Goal: Communication & Community: Answer question/provide support

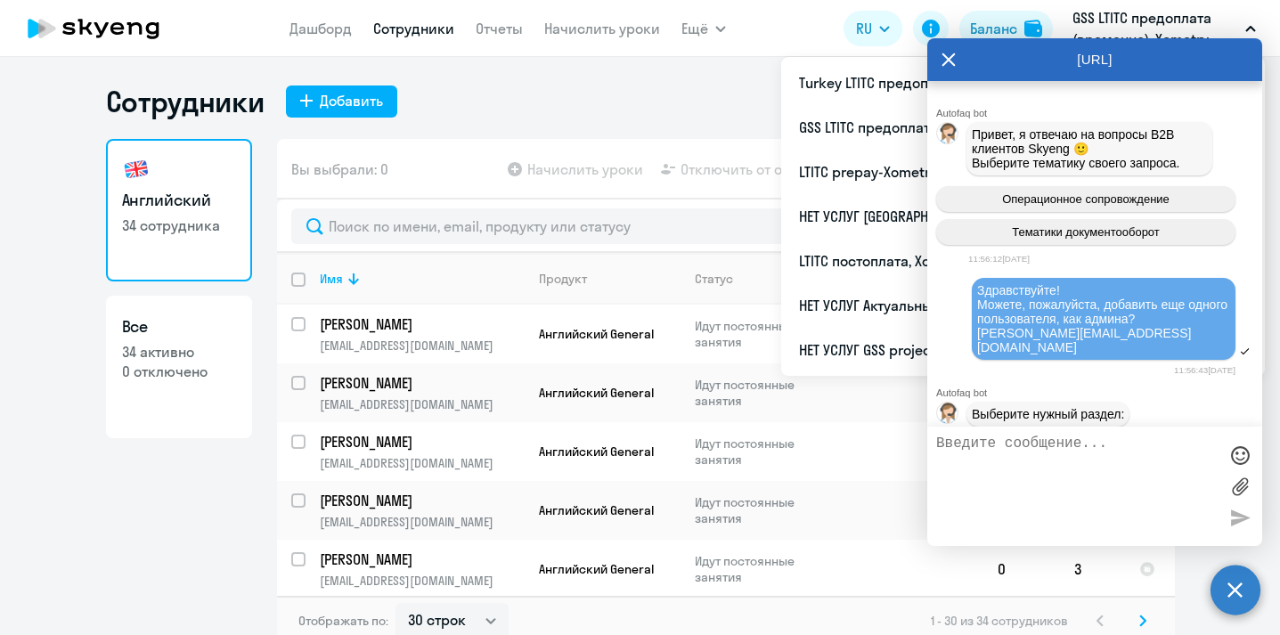
select select "30"
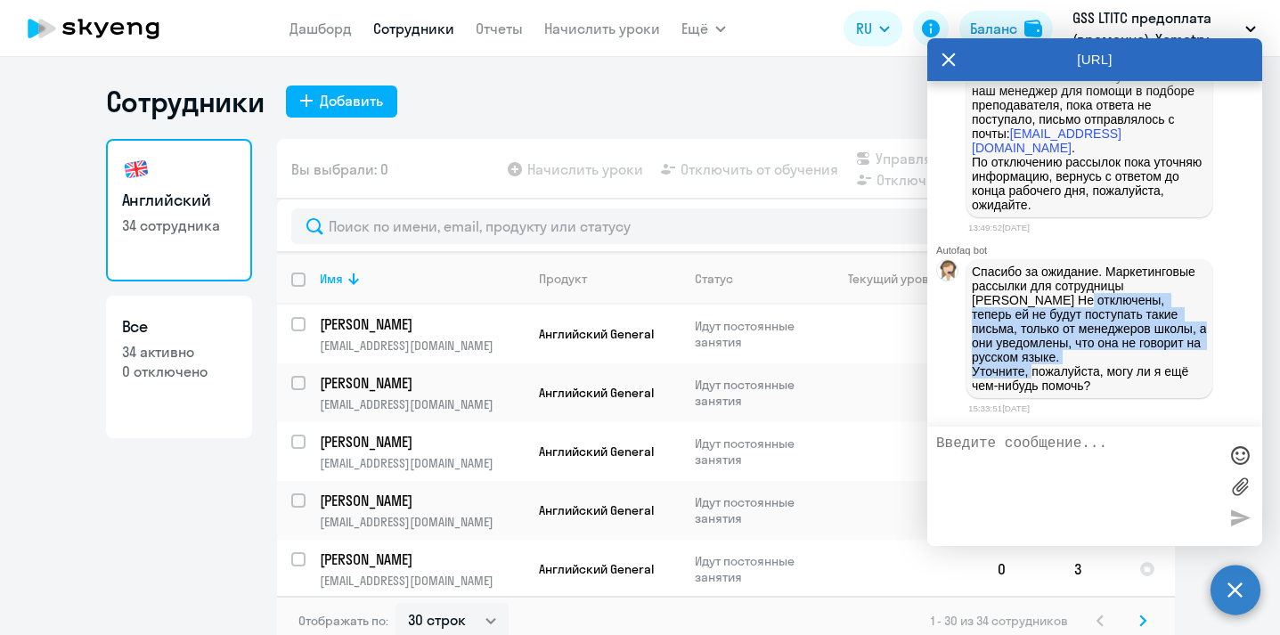
drag, startPoint x: 1004, startPoint y: 311, endPoint x: 1030, endPoint y: 372, distance: 66.6
click at [1031, 374] on p "Спасибо за ожидание. Маркетинговые рассылки для сотрудницы [PERSON_NAME] He отк…" at bounding box center [1088, 328] width 235 height 128
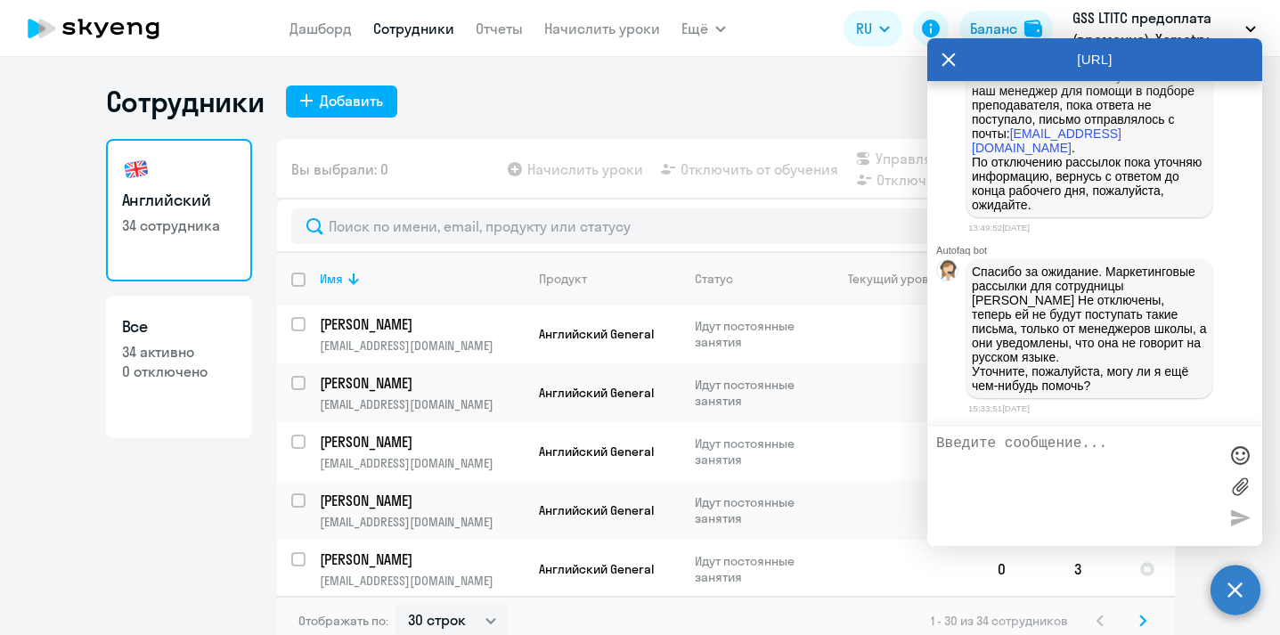
drag, startPoint x: 1031, startPoint y: 290, endPoint x: 1042, endPoint y: 309, distance: 21.5
click at [1042, 212] on p "Спасибо за ожидание. Сотруднику [PERSON_NAME] начислено 4 урока с носителем, ут…" at bounding box center [1088, 76] width 235 height 271
drag, startPoint x: 1007, startPoint y: 305, endPoint x: 1036, endPoint y: 334, distance: 40.9
click at [1036, 212] on p "Спасибо за ожидание. Сотруднику [PERSON_NAME] начислено 4 урока с носителем, ут…" at bounding box center [1088, 76] width 235 height 271
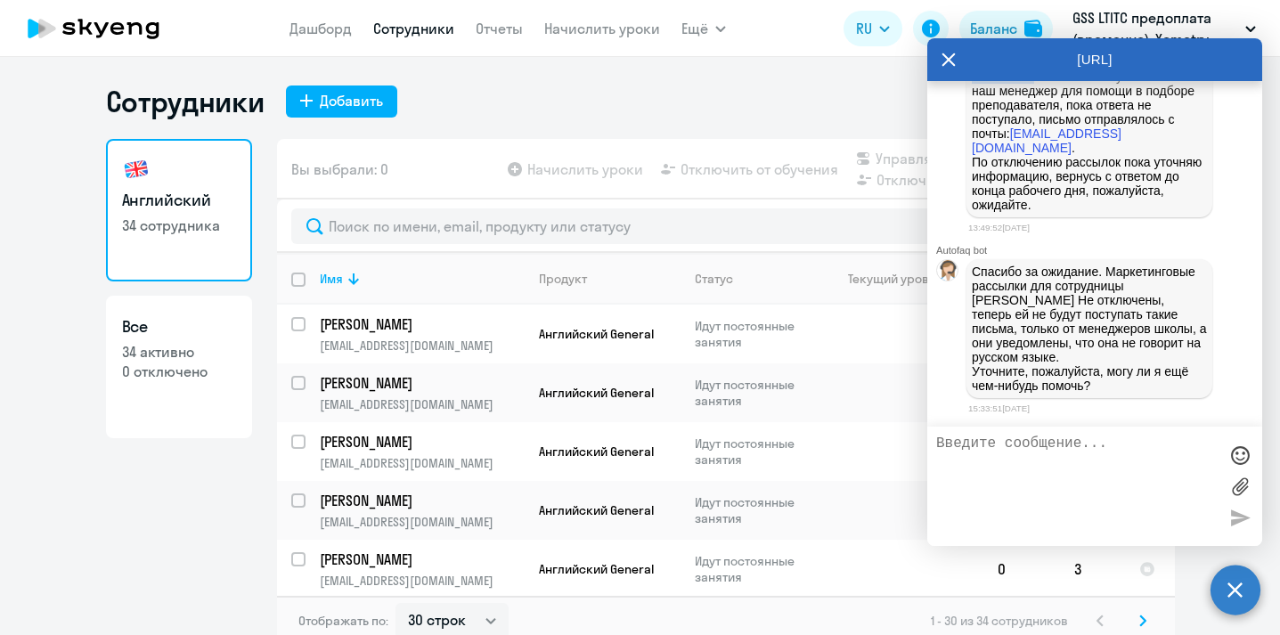
scroll to position [9907, 0]
drag, startPoint x: 1122, startPoint y: 400, endPoint x: 1036, endPoint y: 256, distance: 166.9
click at [1036, 212] on p "Спасибо за ожидание. Сотруднику [PERSON_NAME] начислено 4 урока с носителем, ут…" at bounding box center [1088, 76] width 235 height 271
click at [1167, 212] on p "Спасибо за ожидание. Сотруднику [PERSON_NAME] начислено 4 урока с носителем, ут…" at bounding box center [1088, 76] width 235 height 271
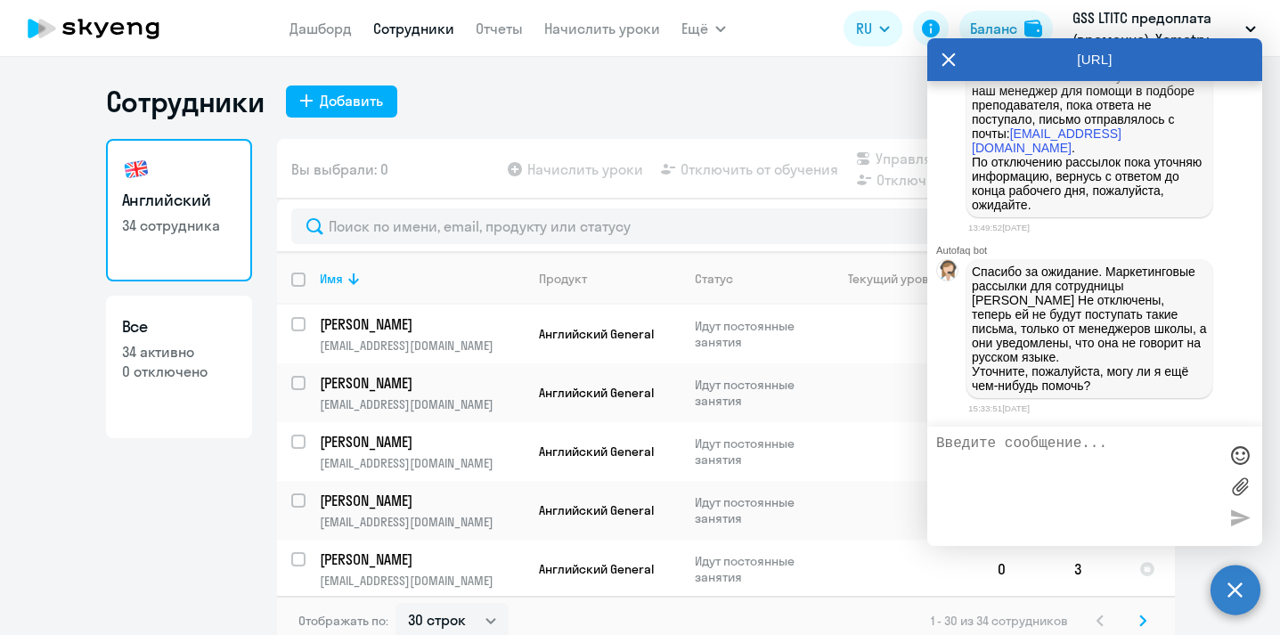
click at [1085, 463] on textarea at bounding box center [1076, 486] width 281 height 102
type textarea "c"
drag, startPoint x: 1105, startPoint y: 272, endPoint x: 1165, endPoint y: 272, distance: 59.7
click at [1165, 212] on p "Спасибо за ожидание. Сотруднику [PERSON_NAME] начислено 4 урока с носителем, ут…" at bounding box center [1088, 76] width 235 height 271
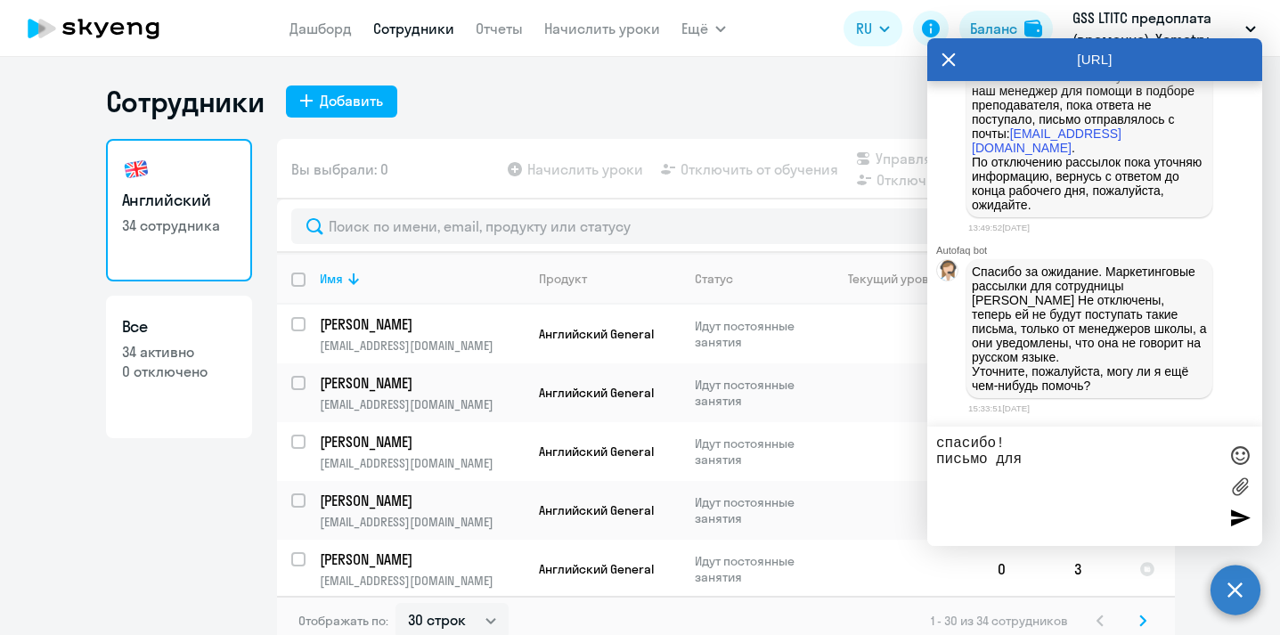
copy p "Qiuying He"
click at [1055, 476] on textarea "спасибо! письмо для" at bounding box center [1076, 486] width 281 height 102
paste textarea "Qiuying He"
type textarea "спасибо! письмо для [PERSON_NAME] He было в спаме, она ответит на него"
